Goal: Task Accomplishment & Management: Manage account settings

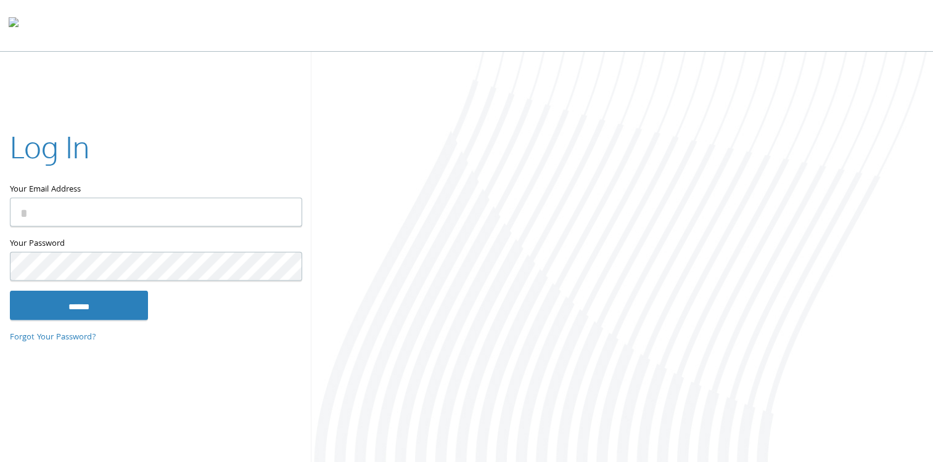
click at [54, 220] on input "Your Email Address" at bounding box center [156, 212] width 292 height 29
type input "**********"
click at [67, 306] on input "******" at bounding box center [79, 305] width 138 height 30
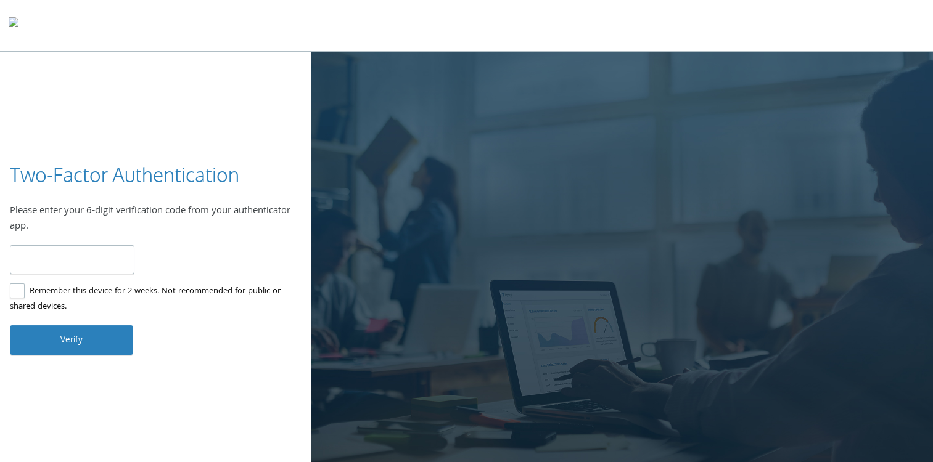
type input "******"
